Goal: Task Accomplishment & Management: Complete application form

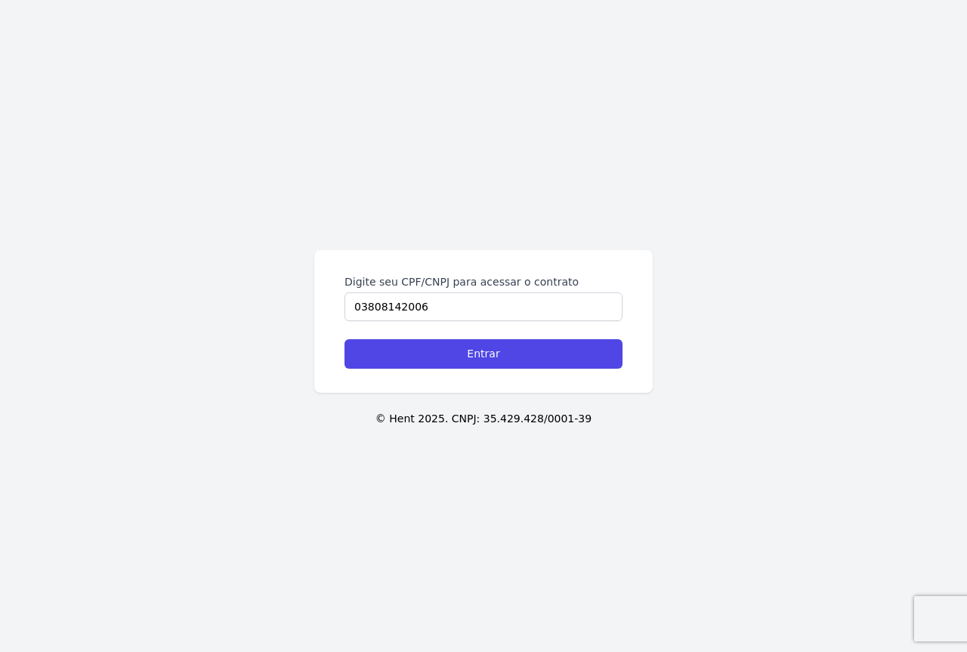
type input "03808142006"
click at [344, 339] on input "Entrar" at bounding box center [483, 353] width 278 height 29
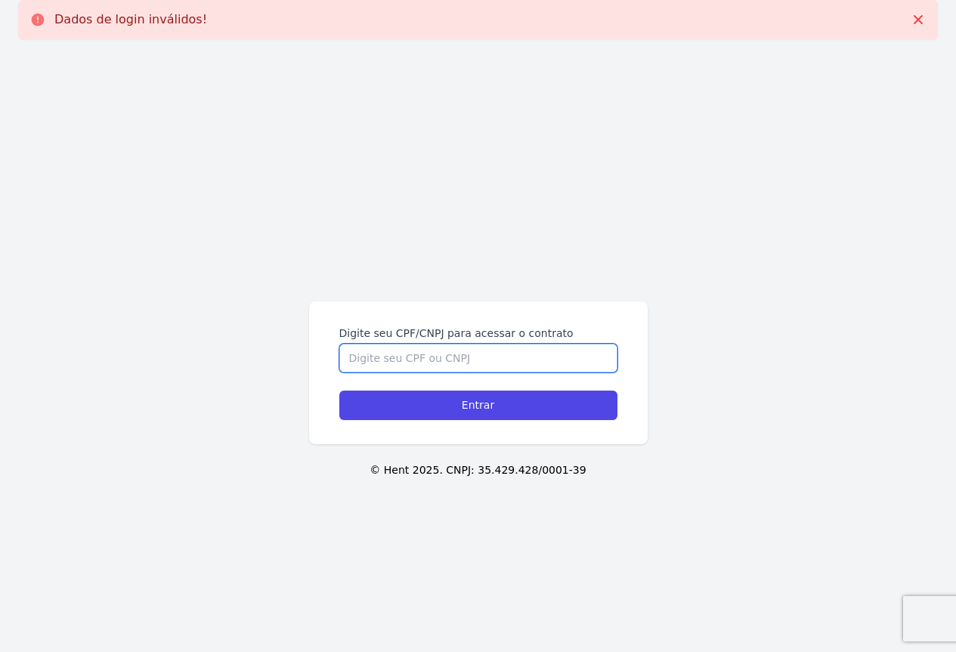
click at [426, 348] on input "Digite seu CPF/CNPJ para acessar o contrato" at bounding box center [478, 358] width 278 height 29
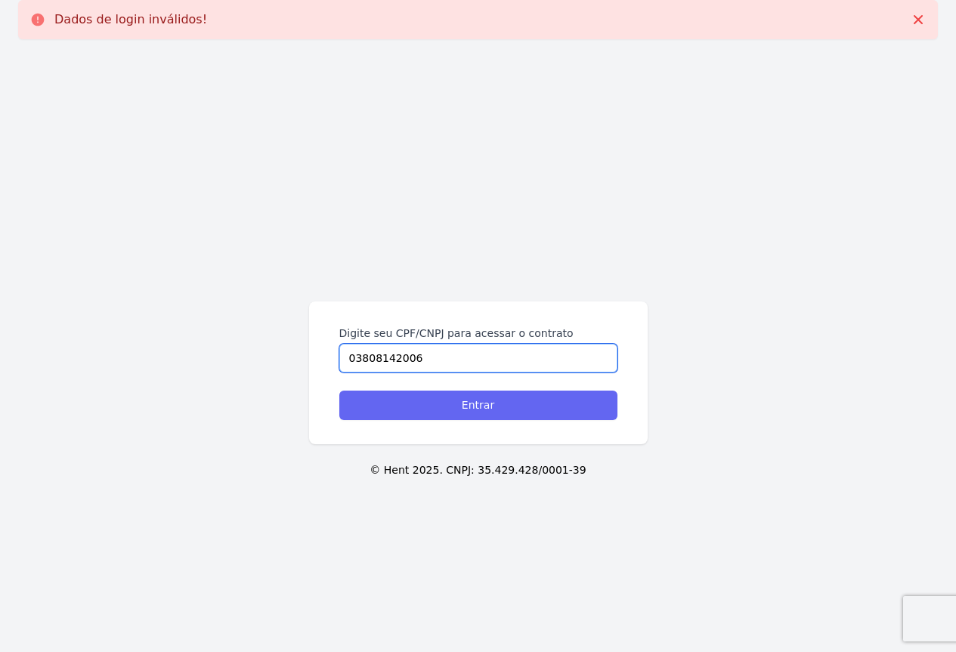
type input "03808142006"
click at [421, 403] on input "Entrar" at bounding box center [478, 405] width 278 height 29
drag, startPoint x: 0, startPoint y: 0, endPoint x: 420, endPoint y: 403, distance: 582.4
click at [420, 403] on input "Entrar" at bounding box center [478, 405] width 278 height 29
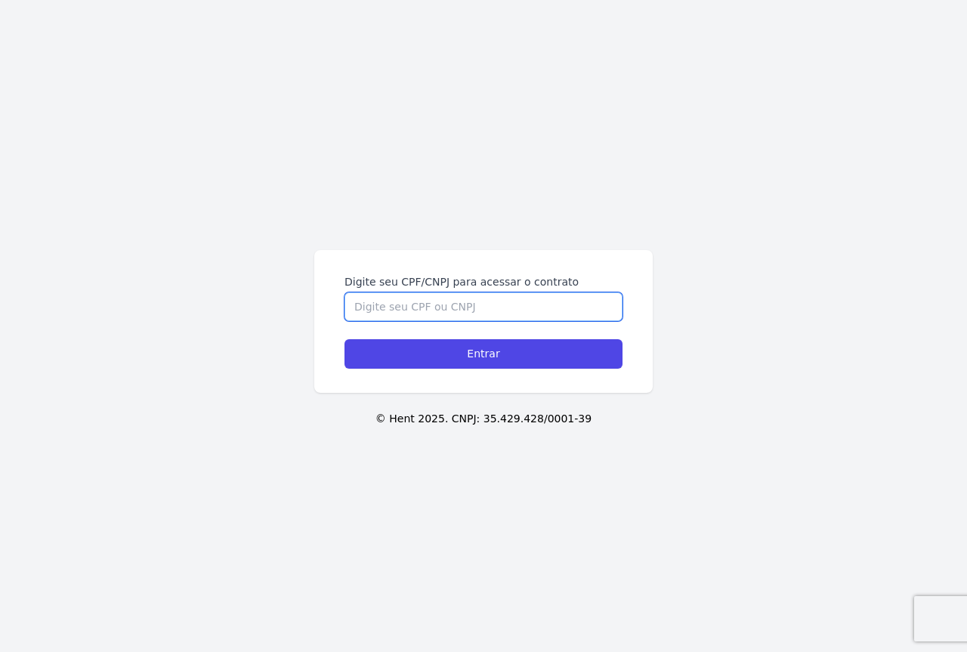
click at [414, 298] on input "Digite seu CPF/CNPJ para acessar o contrato" at bounding box center [483, 306] width 278 height 29
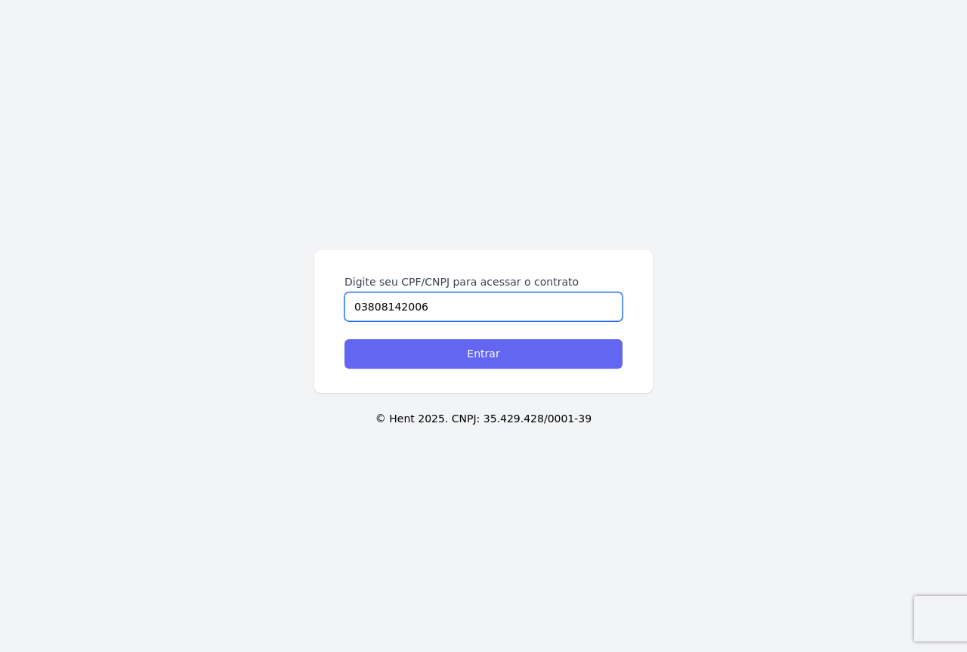
type input "03808142006"
click at [453, 352] on input "Entrar" at bounding box center [483, 353] width 278 height 29
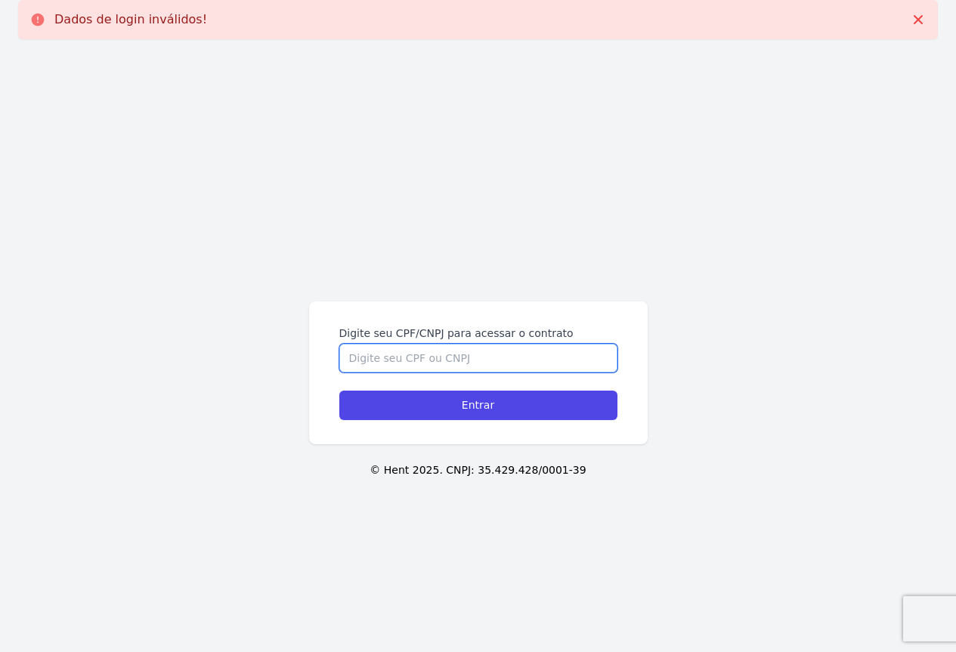
drag, startPoint x: 0, startPoint y: 0, endPoint x: 453, endPoint y: 352, distance: 573.9
click at [453, 352] on input "Digite seu CPF/CNPJ para acessar o contrato" at bounding box center [478, 358] width 278 height 29
type input "03808142006"
click at [339, 391] on input "Entrar" at bounding box center [478, 405] width 278 height 29
